Goal: Transaction & Acquisition: Book appointment/travel/reservation

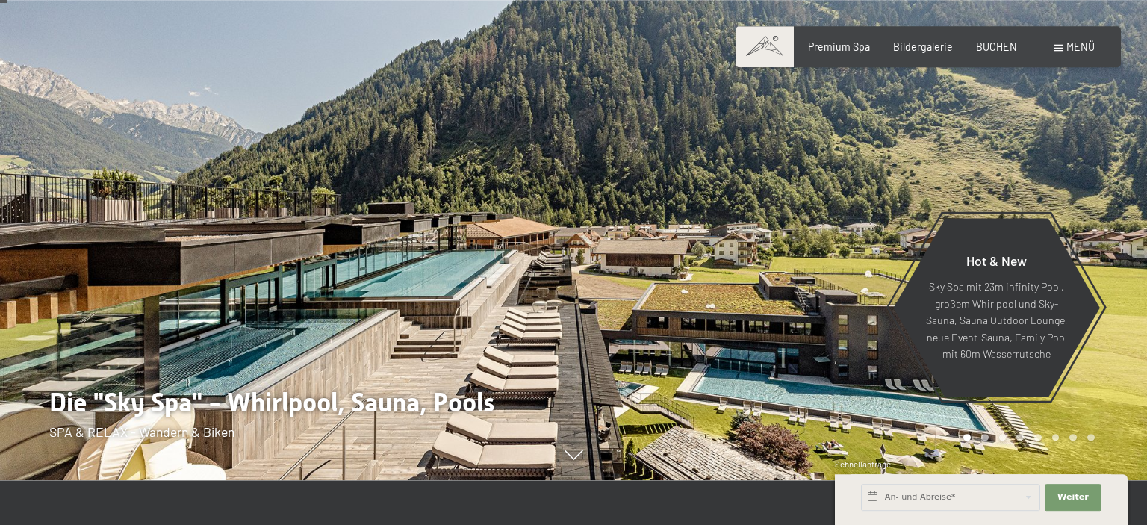
scroll to position [18, 0]
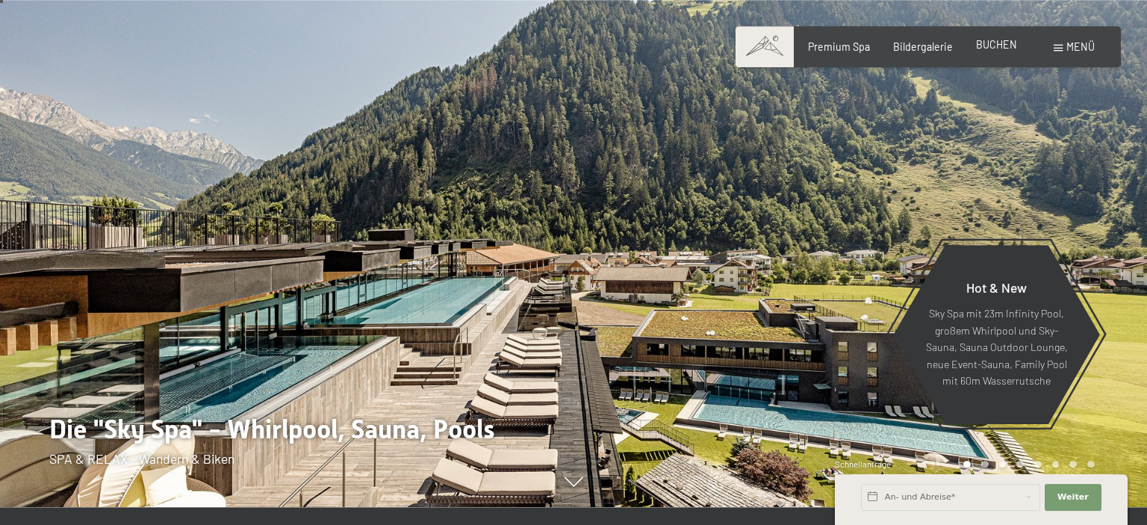
click at [1003, 50] on span "BUCHEN" at bounding box center [996, 44] width 41 height 13
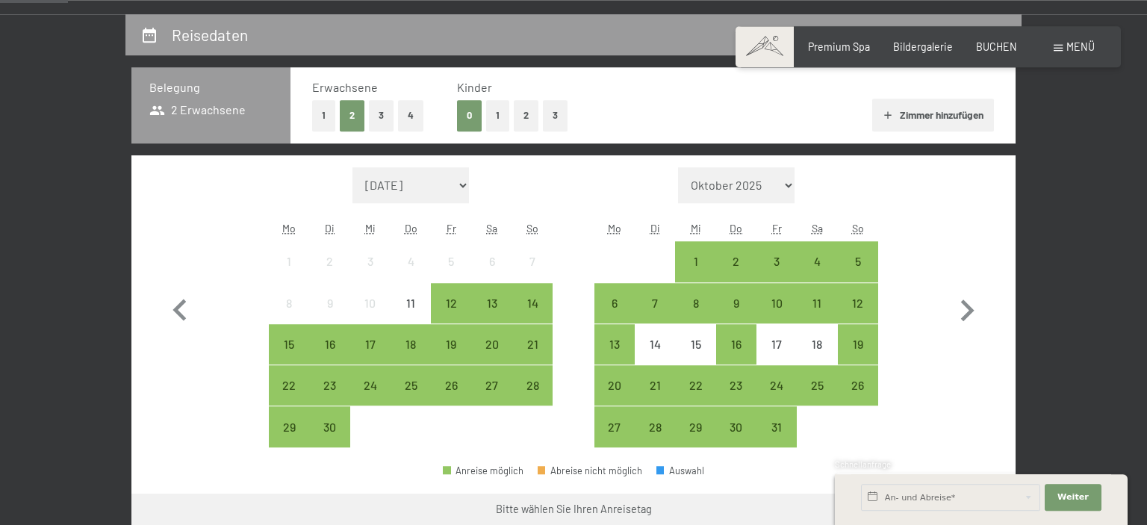
scroll to position [338, 0]
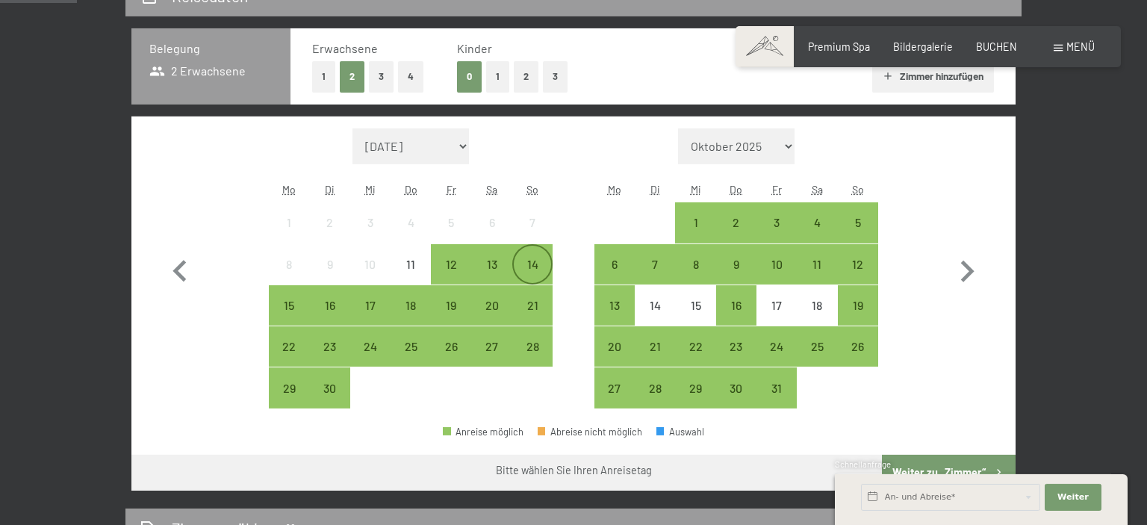
click at [536, 264] on div "14" at bounding box center [532, 276] width 37 height 37
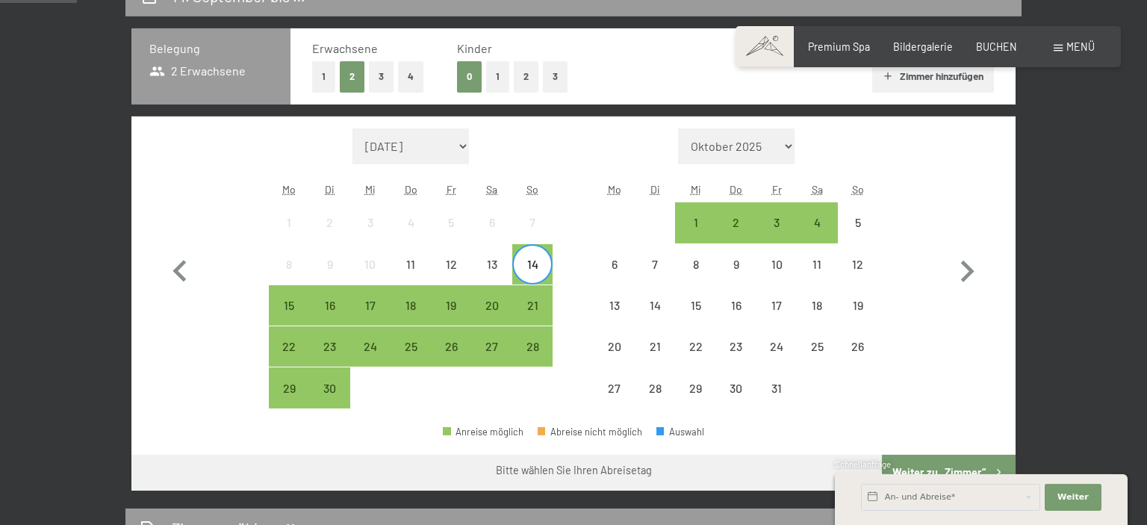
click at [532, 308] on span "Einwilligung Marketing*" at bounding box center [489, 305] width 123 height 15
click at [421, 308] on input "Einwilligung Marketing*" at bounding box center [413, 305] width 15 height 15
click at [537, 303] on span "Einwilligung Marketing*" at bounding box center [489, 305] width 123 height 15
click at [421, 303] on input "Einwilligung Marketing*" at bounding box center [413, 305] width 15 height 15
click at [535, 306] on span "Einwilligung Marketing*" at bounding box center [489, 305] width 123 height 15
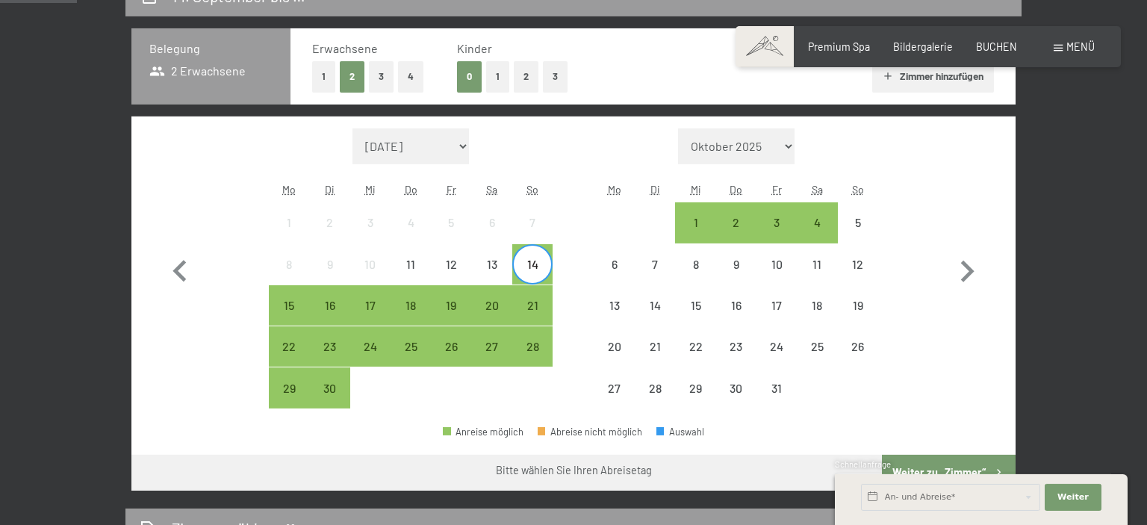
click at [421, 306] on input "Einwilligung Marketing*" at bounding box center [413, 305] width 15 height 15
click at [1067, 493] on span "Weiter" at bounding box center [1072, 497] width 31 height 12
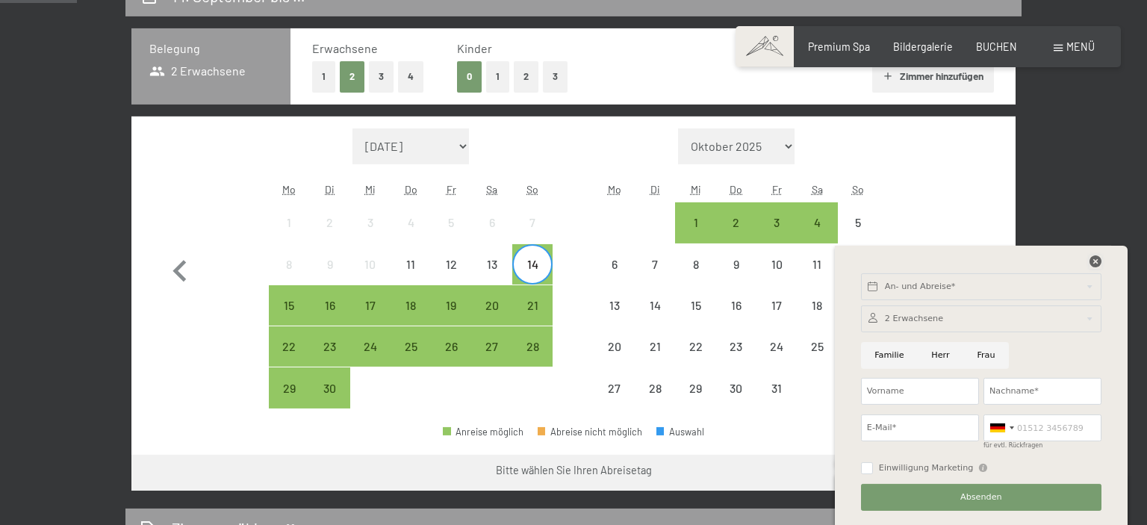
click at [1096, 265] on icon at bounding box center [1095, 261] width 12 height 12
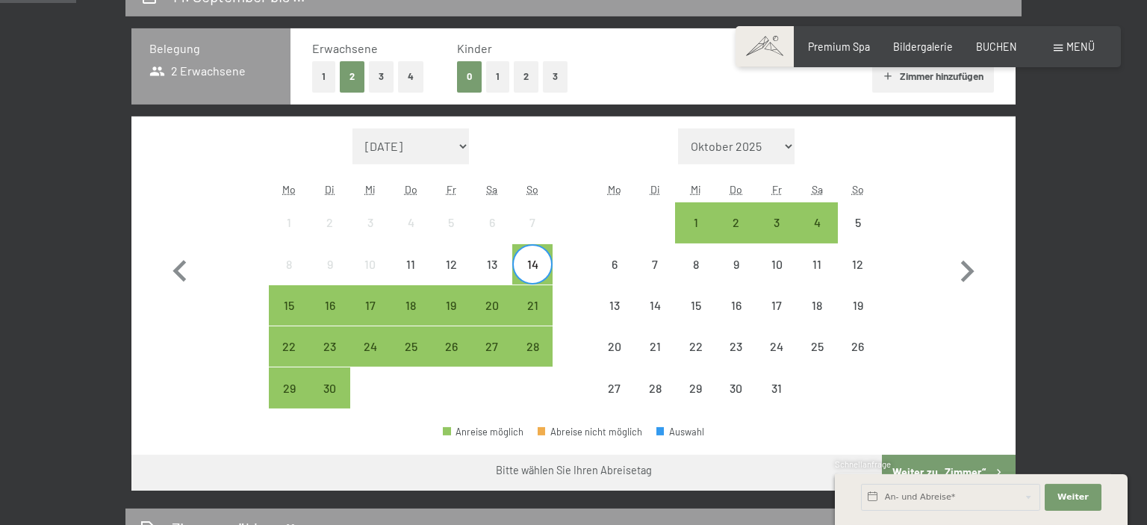
scroll to position [328, 0]
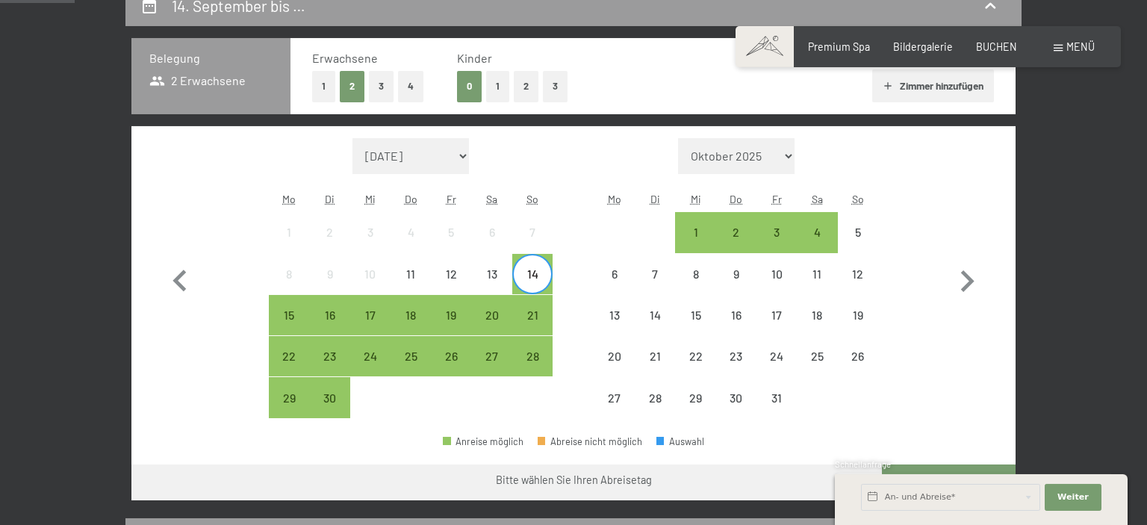
click at [534, 312] on span "Einwilligung Marketing*" at bounding box center [489, 305] width 123 height 15
click at [421, 312] on input "Einwilligung Marketing*" at bounding box center [413, 305] width 15 height 15
checkbox input "false"
click at [291, 317] on div "15" at bounding box center [288, 327] width 37 height 37
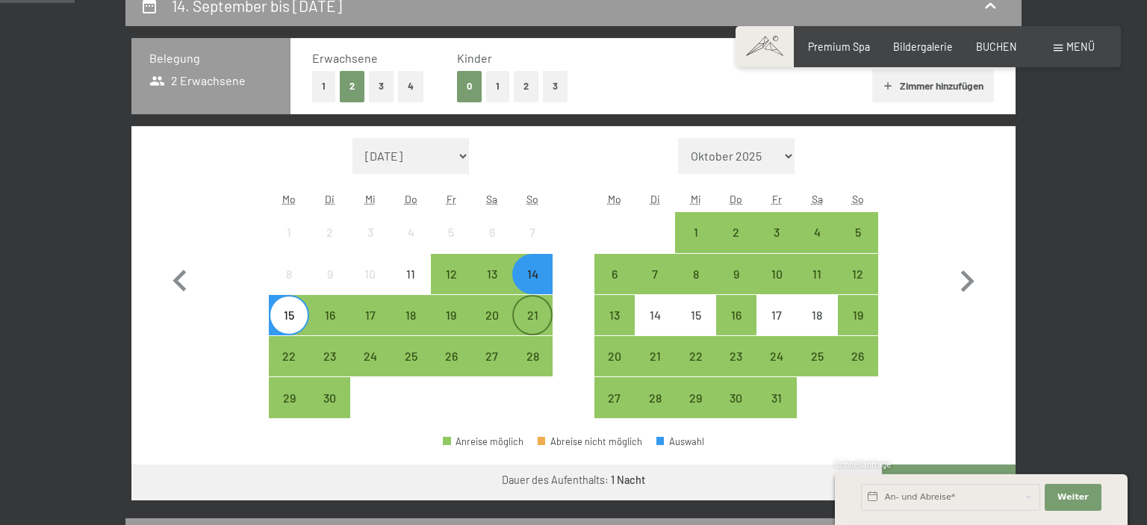
click at [546, 319] on div "21" at bounding box center [532, 327] width 37 height 37
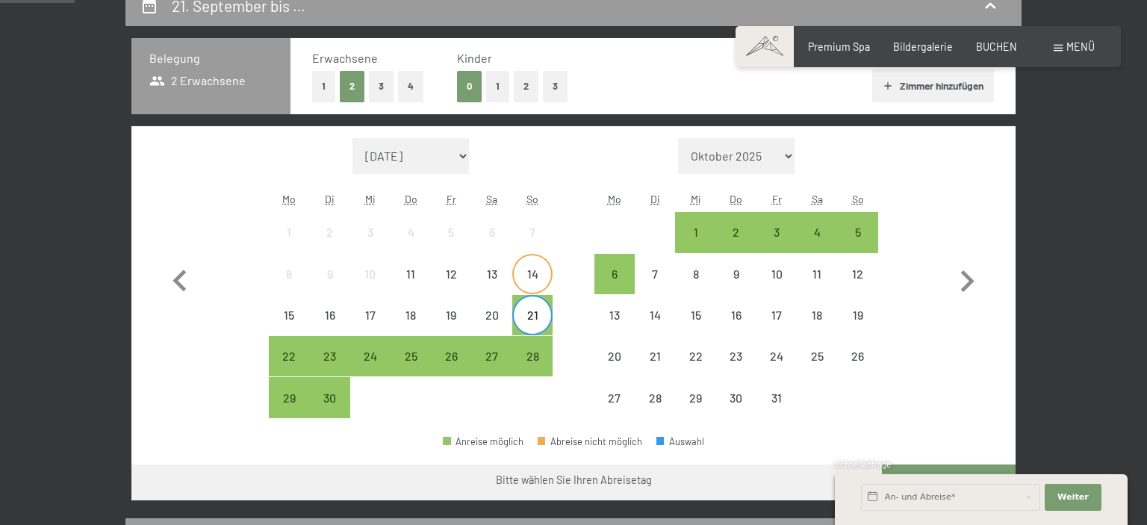
click at [535, 269] on div "14" at bounding box center [532, 286] width 37 height 37
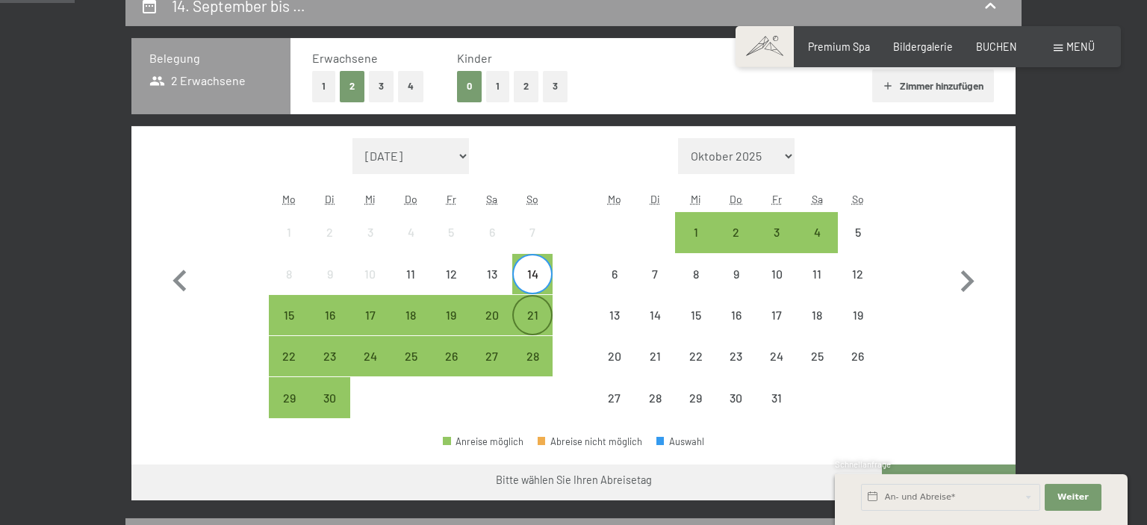
click at [530, 314] on div "21" at bounding box center [532, 327] width 37 height 37
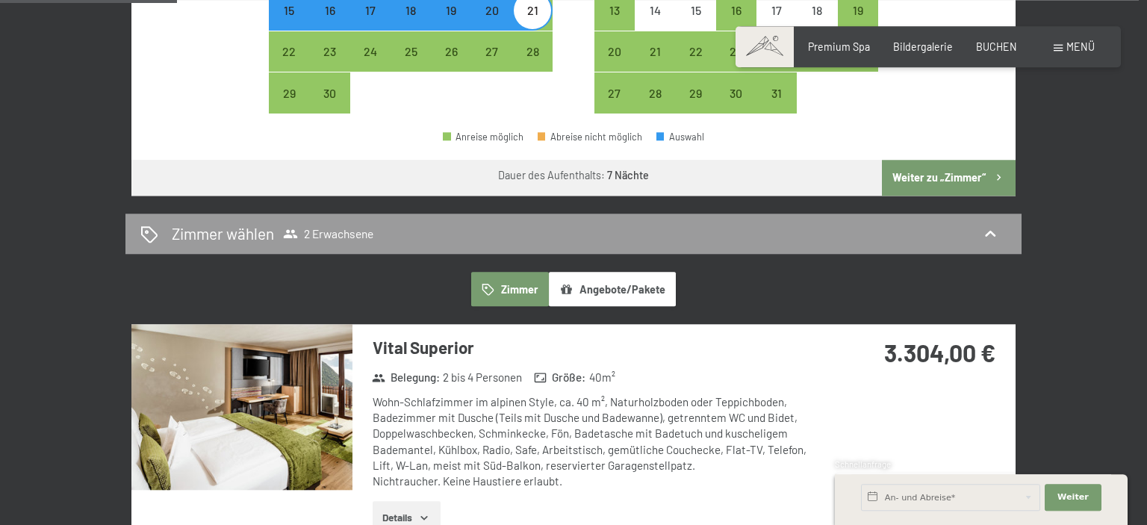
scroll to position [644, 0]
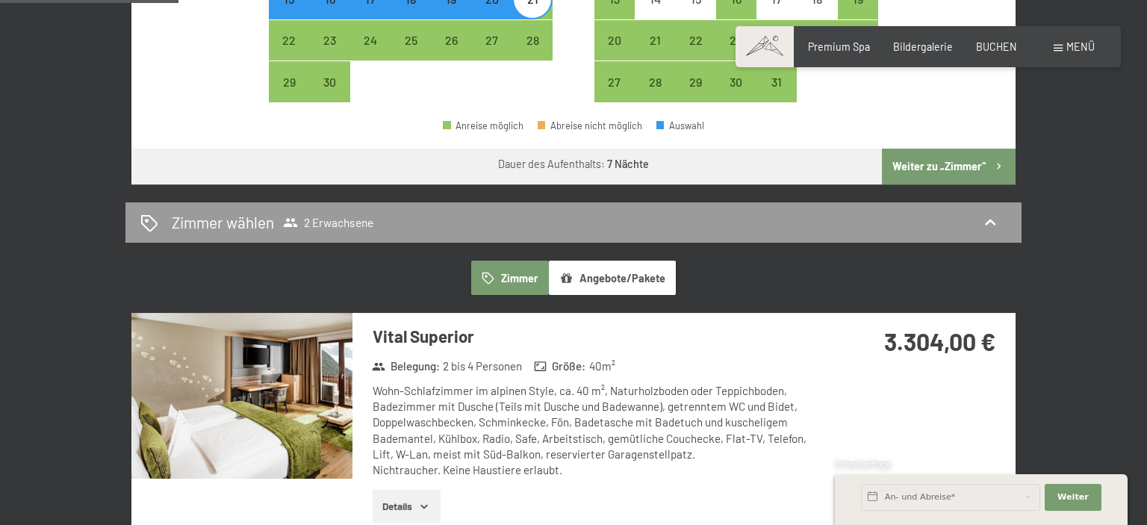
click at [964, 155] on button "Weiter zu „Zimmer“" at bounding box center [949, 167] width 134 height 36
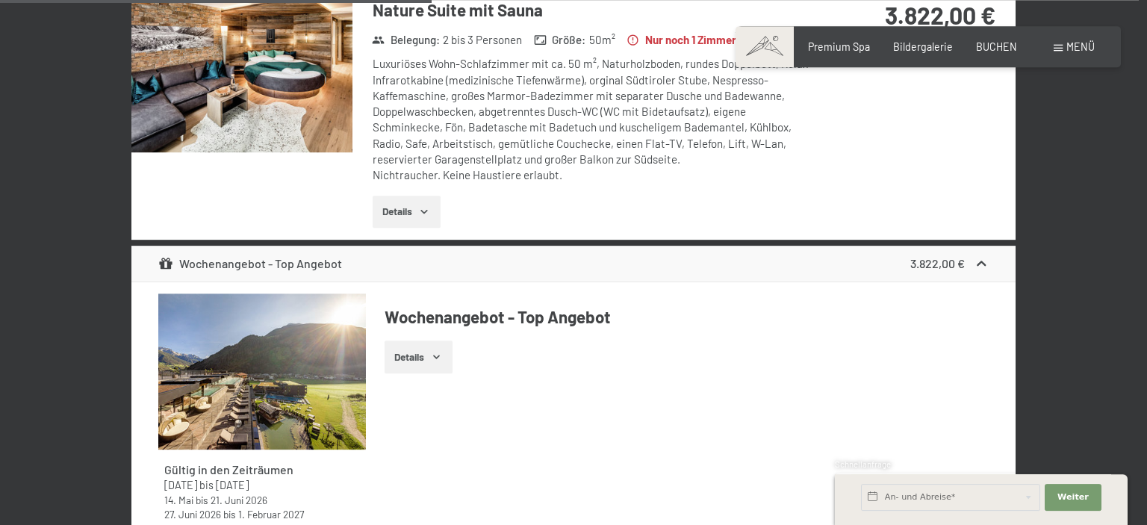
scroll to position [1398, 0]
